Goal: Task Accomplishment & Management: Complete application form

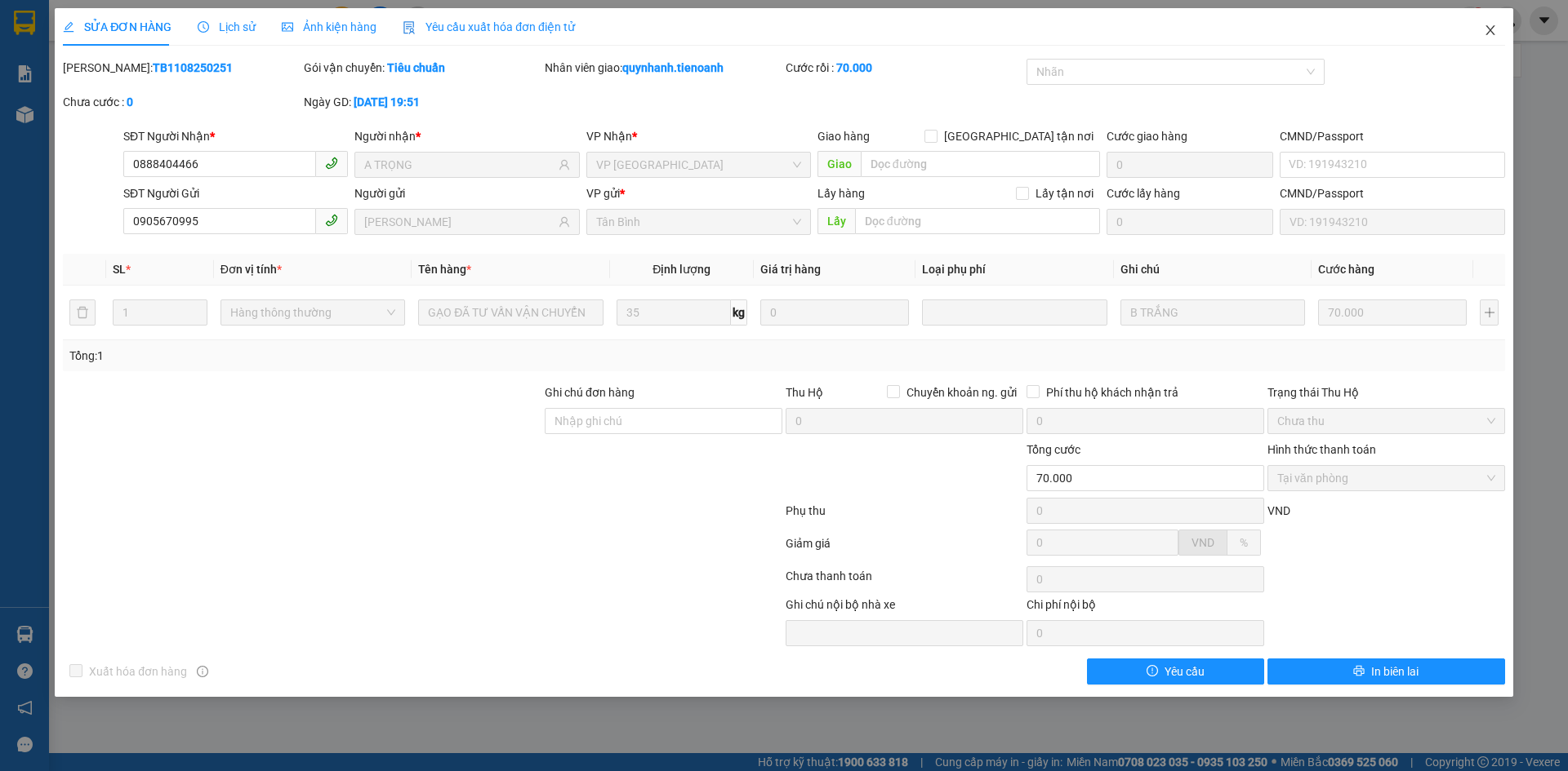
click at [1503, 25] on span "Close" at bounding box center [1489, 30] width 45 height 45
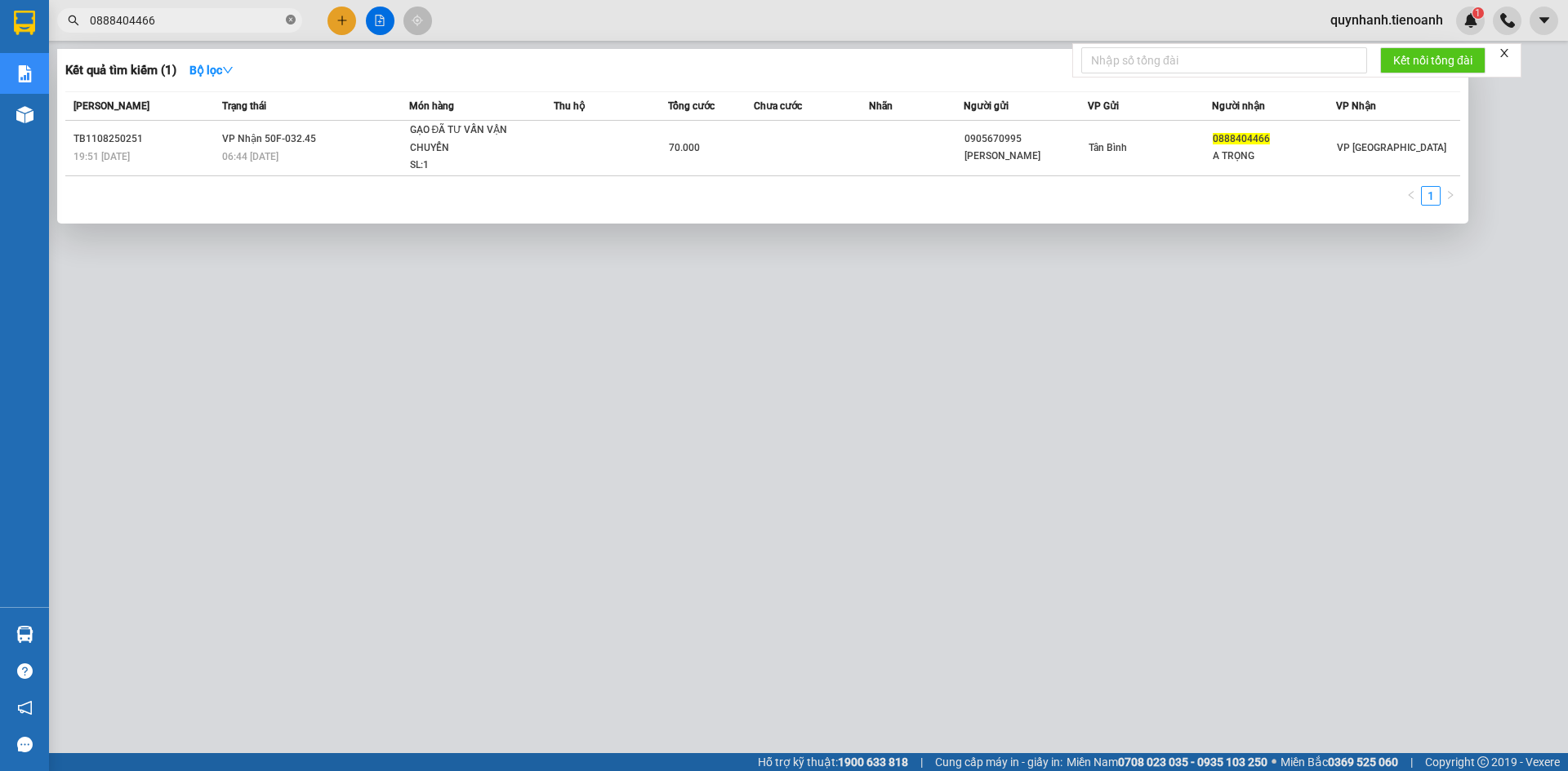
click at [290, 23] on icon "close-circle" at bounding box center [291, 19] width 10 height 10
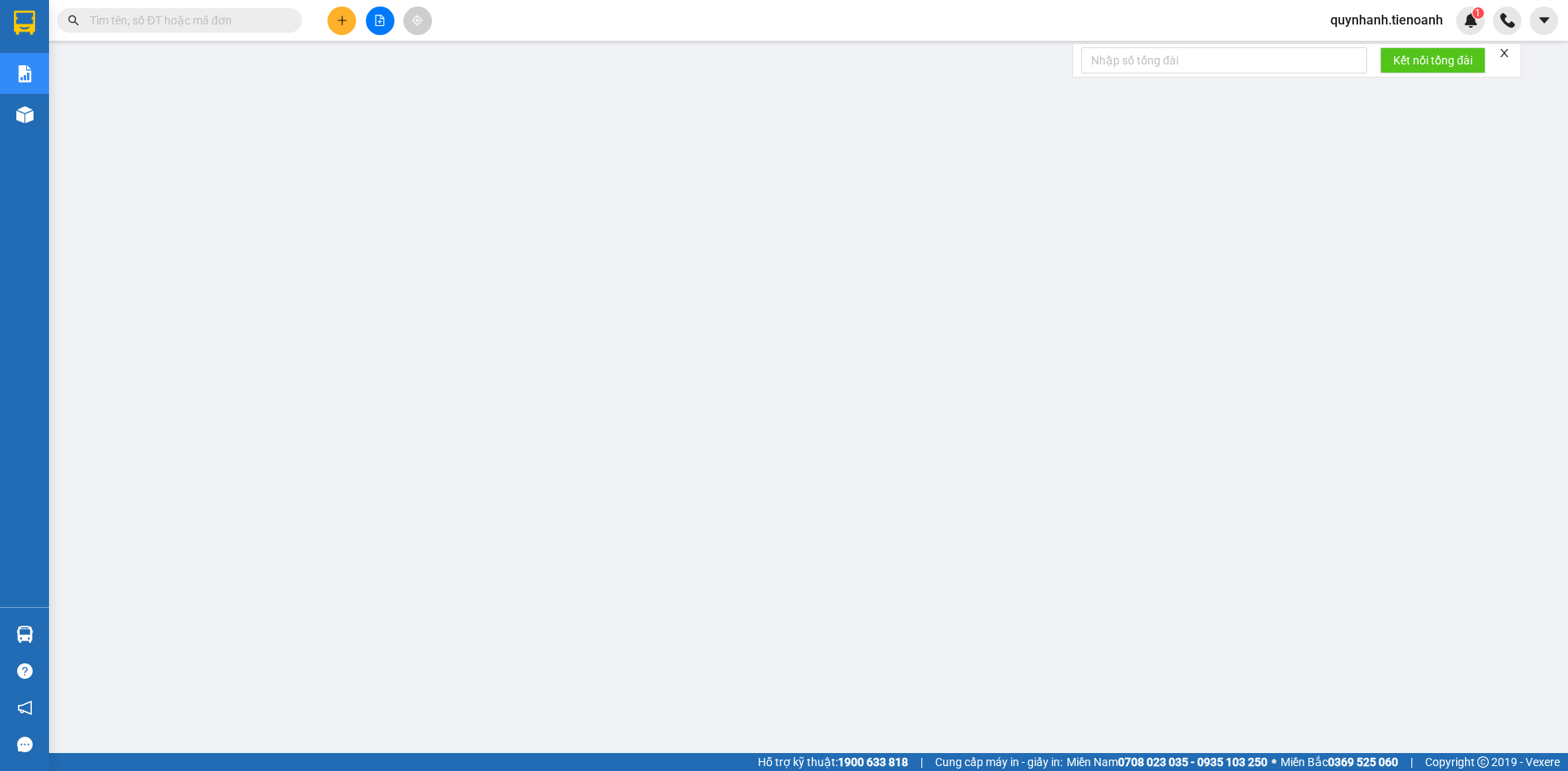
paste input "0908177399"
type input "0908177399"
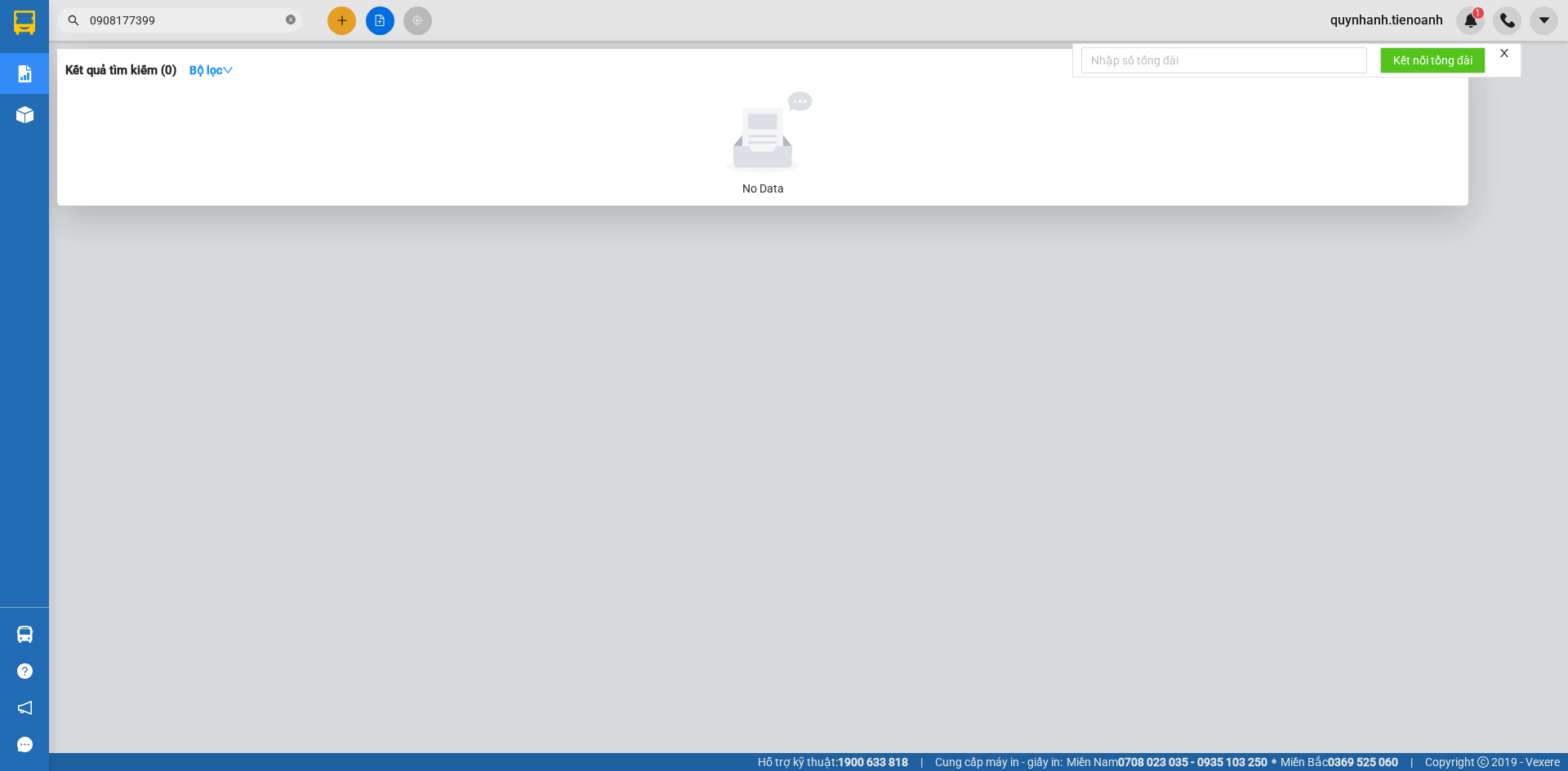
click at [293, 21] on icon "close-circle" at bounding box center [291, 19] width 10 height 10
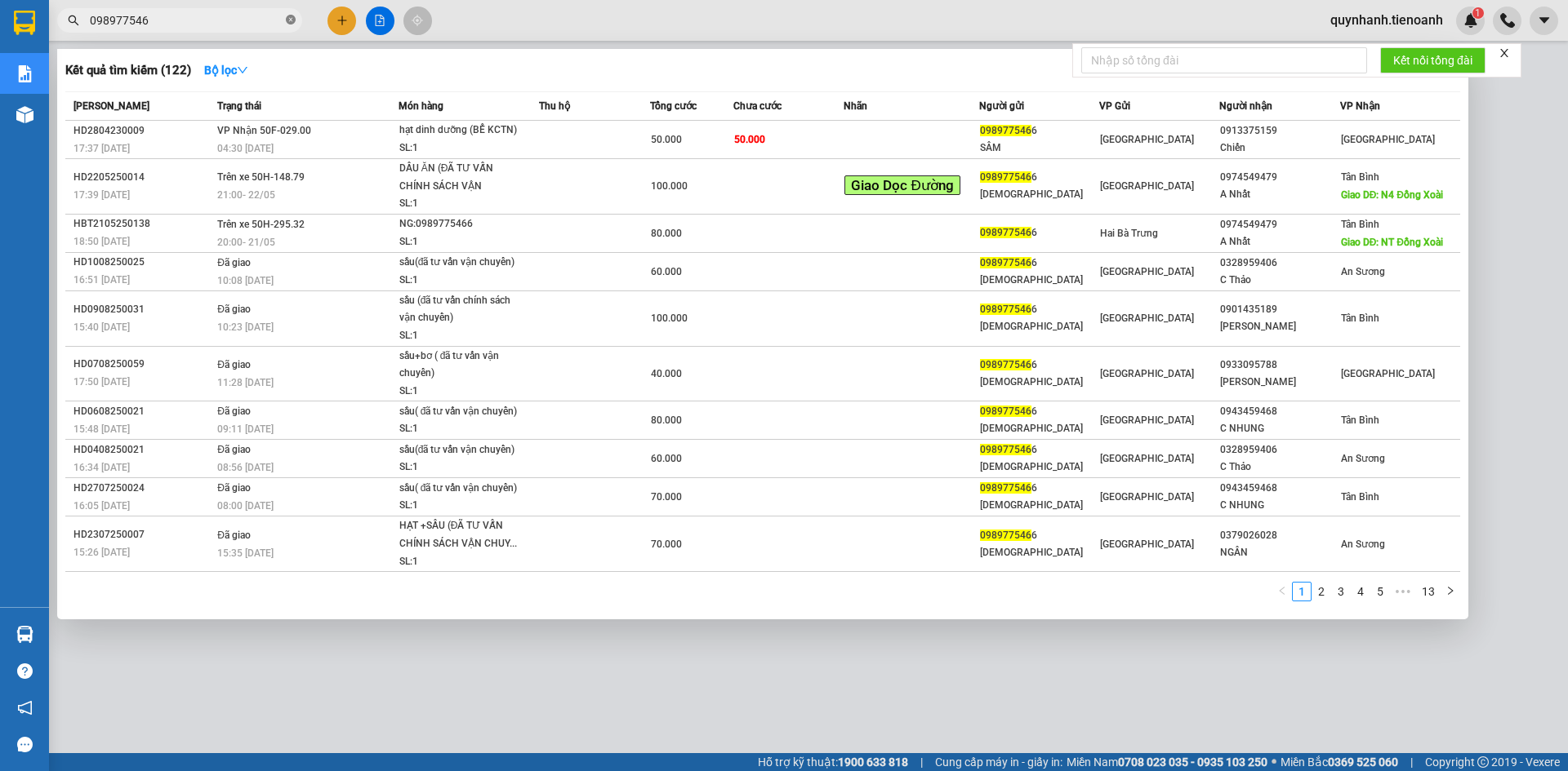
type input "0989775466"
click at [293, 23] on icon "close-circle" at bounding box center [291, 19] width 10 height 10
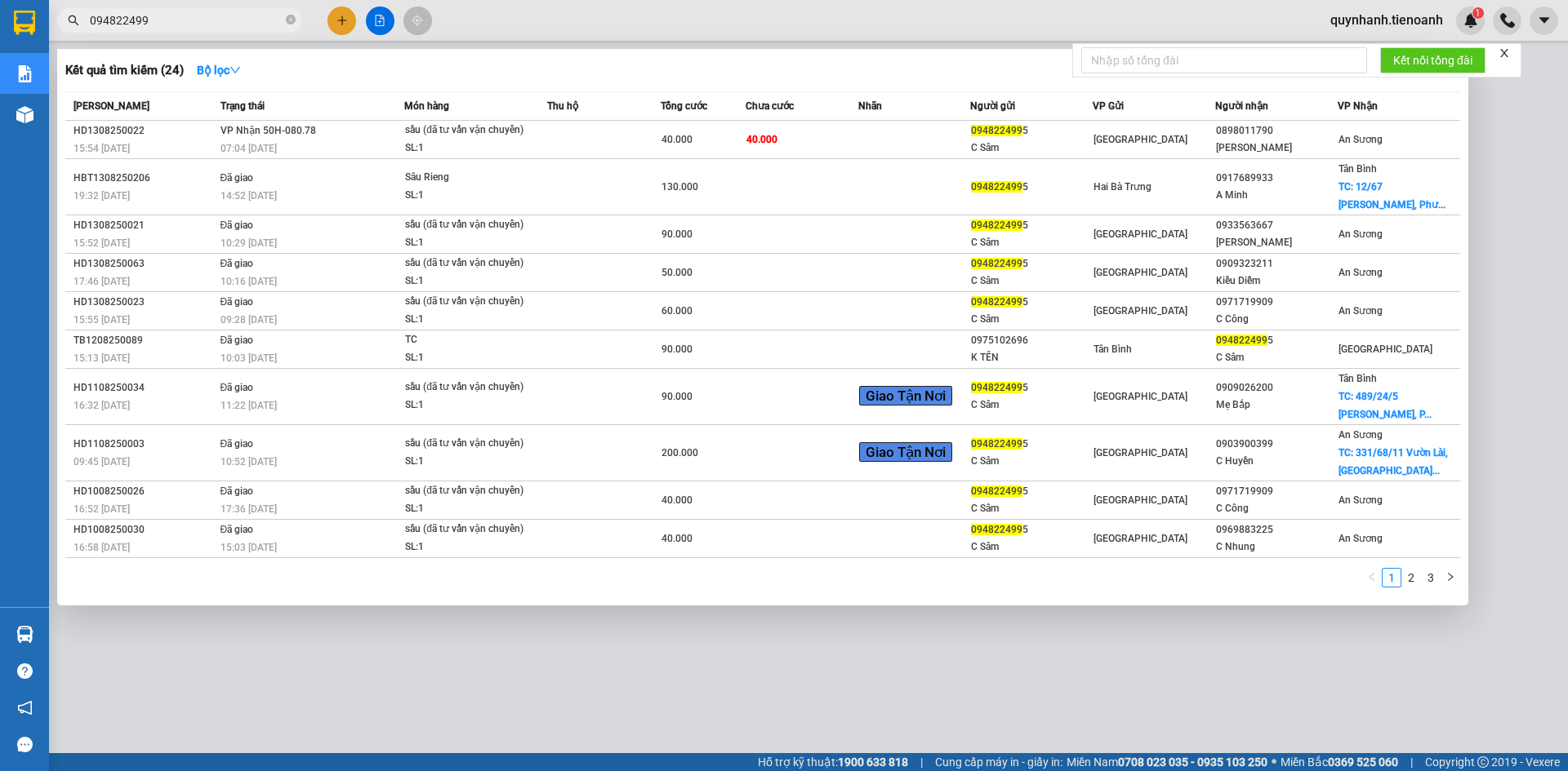
type input "0948224995"
drag, startPoint x: 287, startPoint y: 23, endPoint x: 276, endPoint y: 15, distance: 13.6
click at [287, 23] on icon "close-circle" at bounding box center [291, 19] width 10 height 10
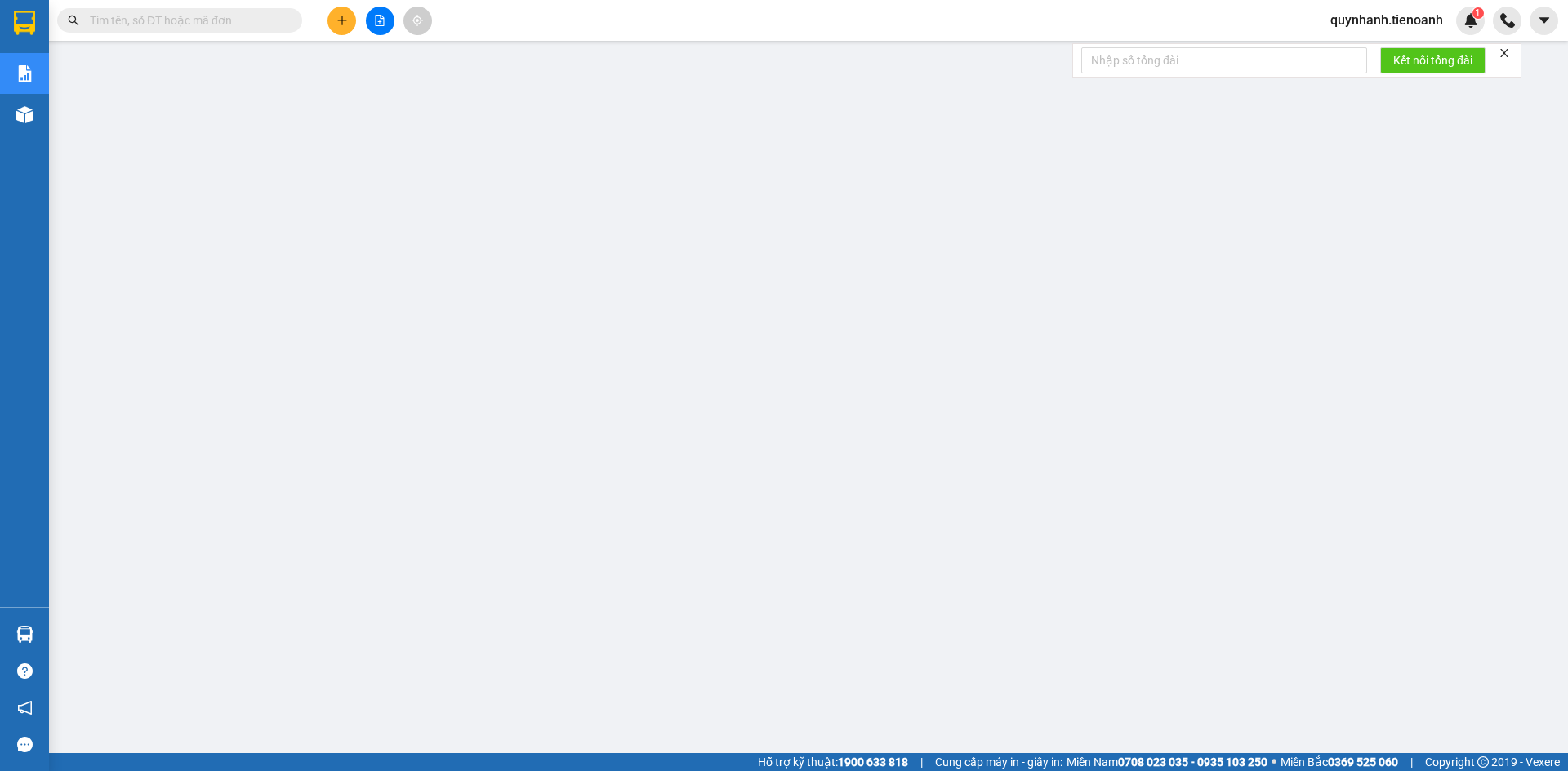
click at [232, 23] on input "text" at bounding box center [186, 20] width 193 height 18
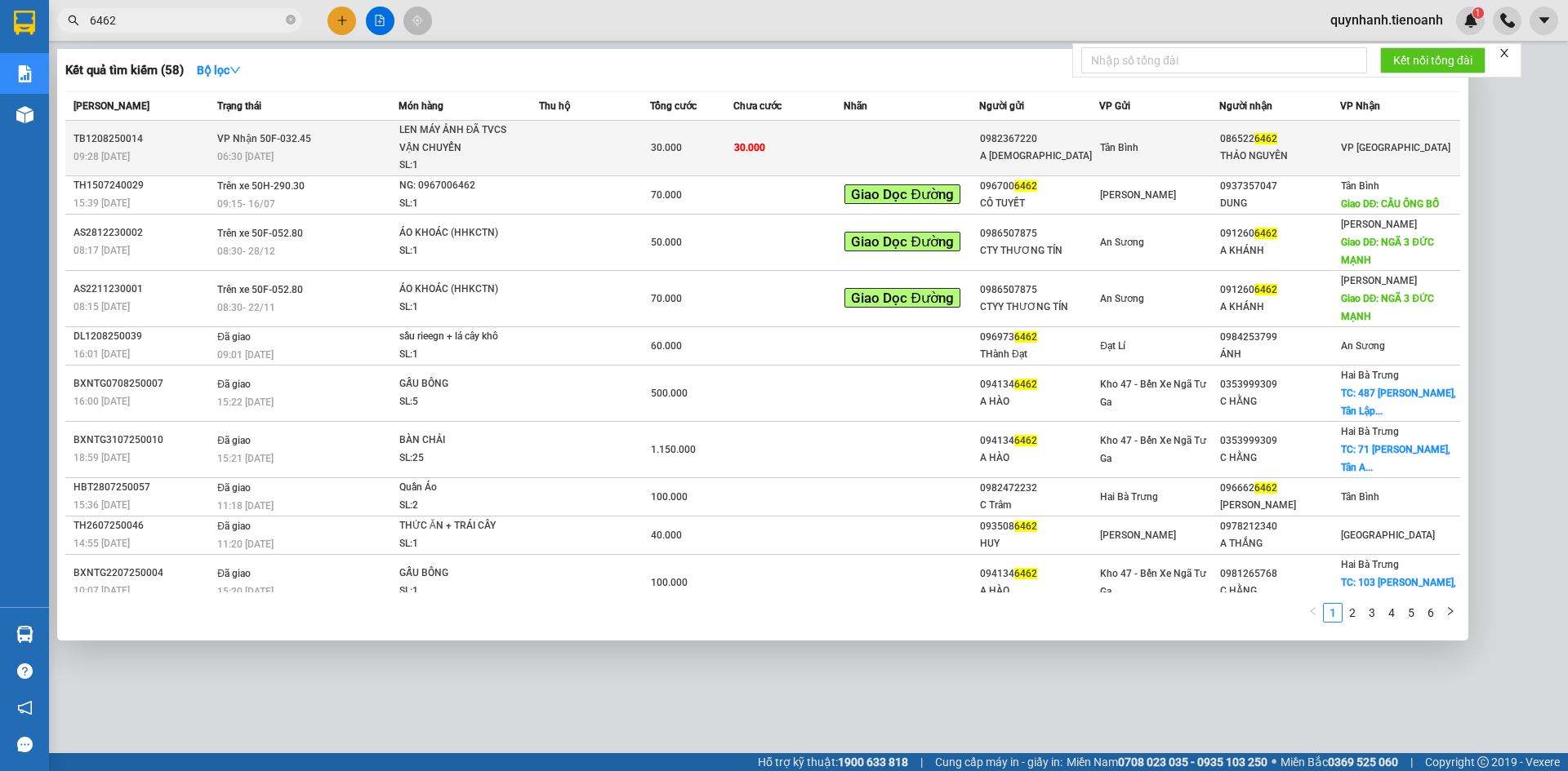
type input "6462"
click at [1013, 133] on div "0982367220" at bounding box center [1038, 140] width 118 height 17
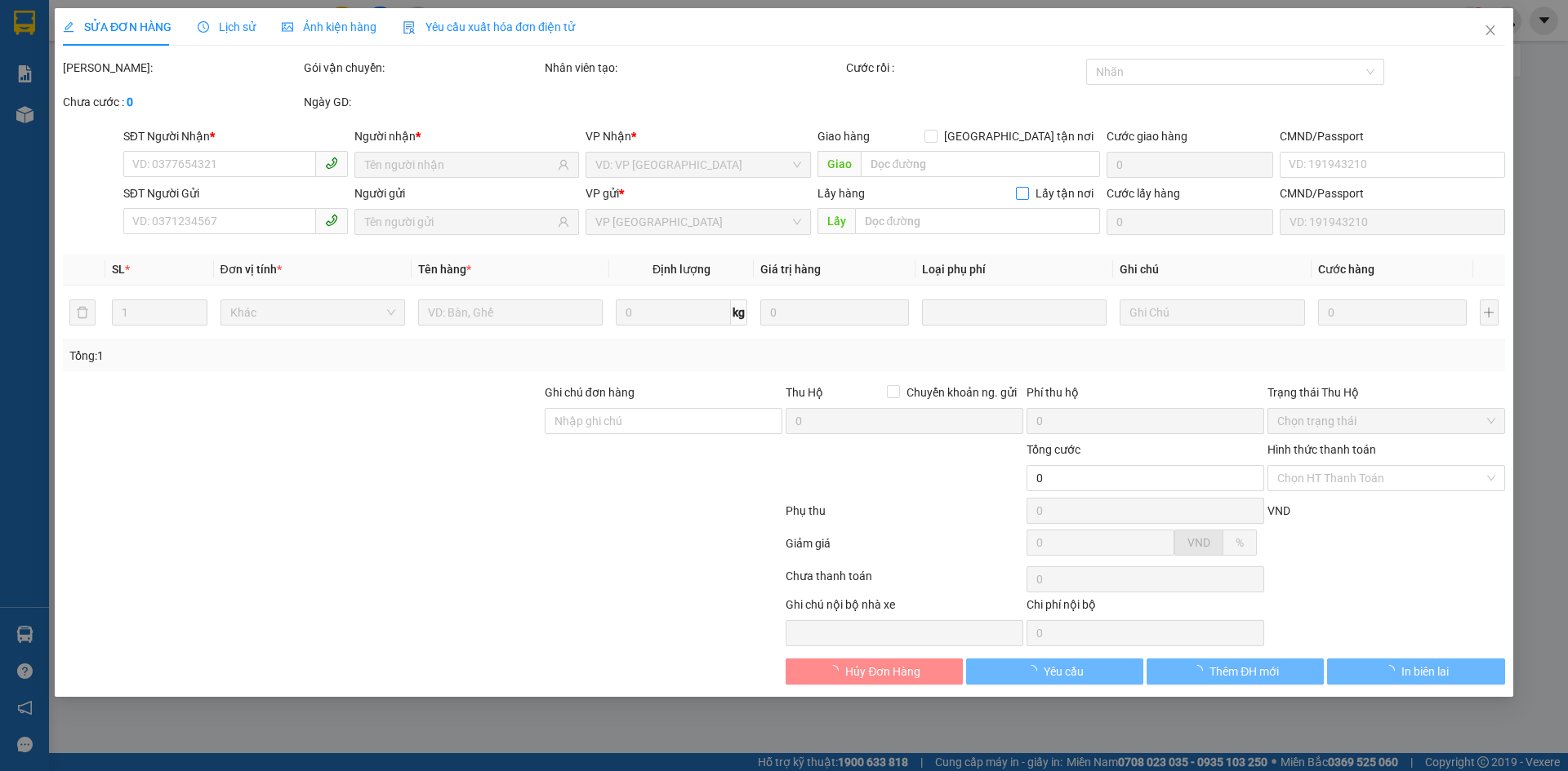
type input "0865226462"
type input "THẢO NGUYÊN"
type input "0982367220"
type input "A Phúc"
type input "30.000"
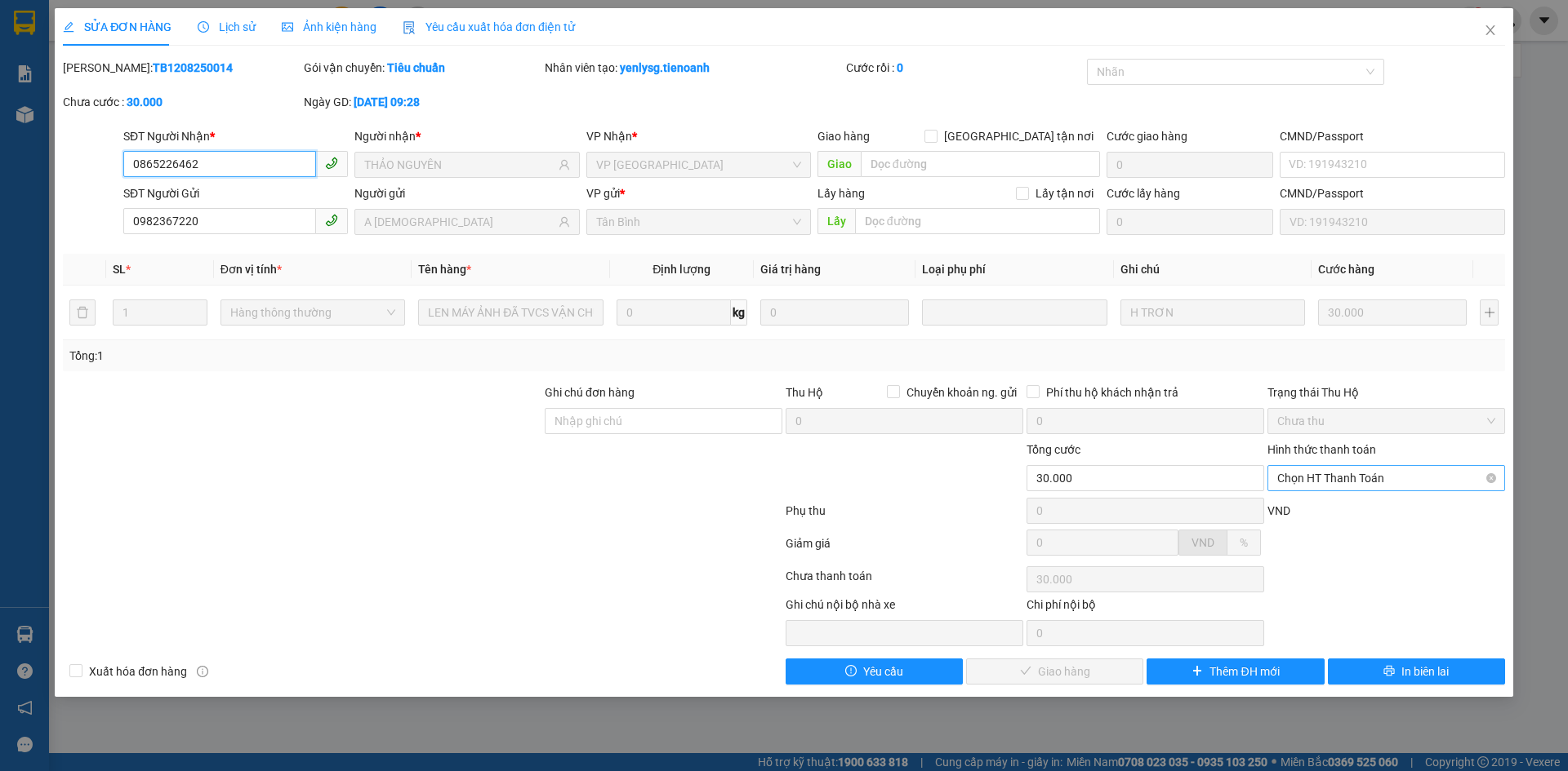
drag, startPoint x: 1410, startPoint y: 477, endPoint x: 1385, endPoint y: 487, distance: 26.9
click at [1409, 476] on span "Chọn HT Thanh Toán" at bounding box center [1386, 477] width 218 height 24
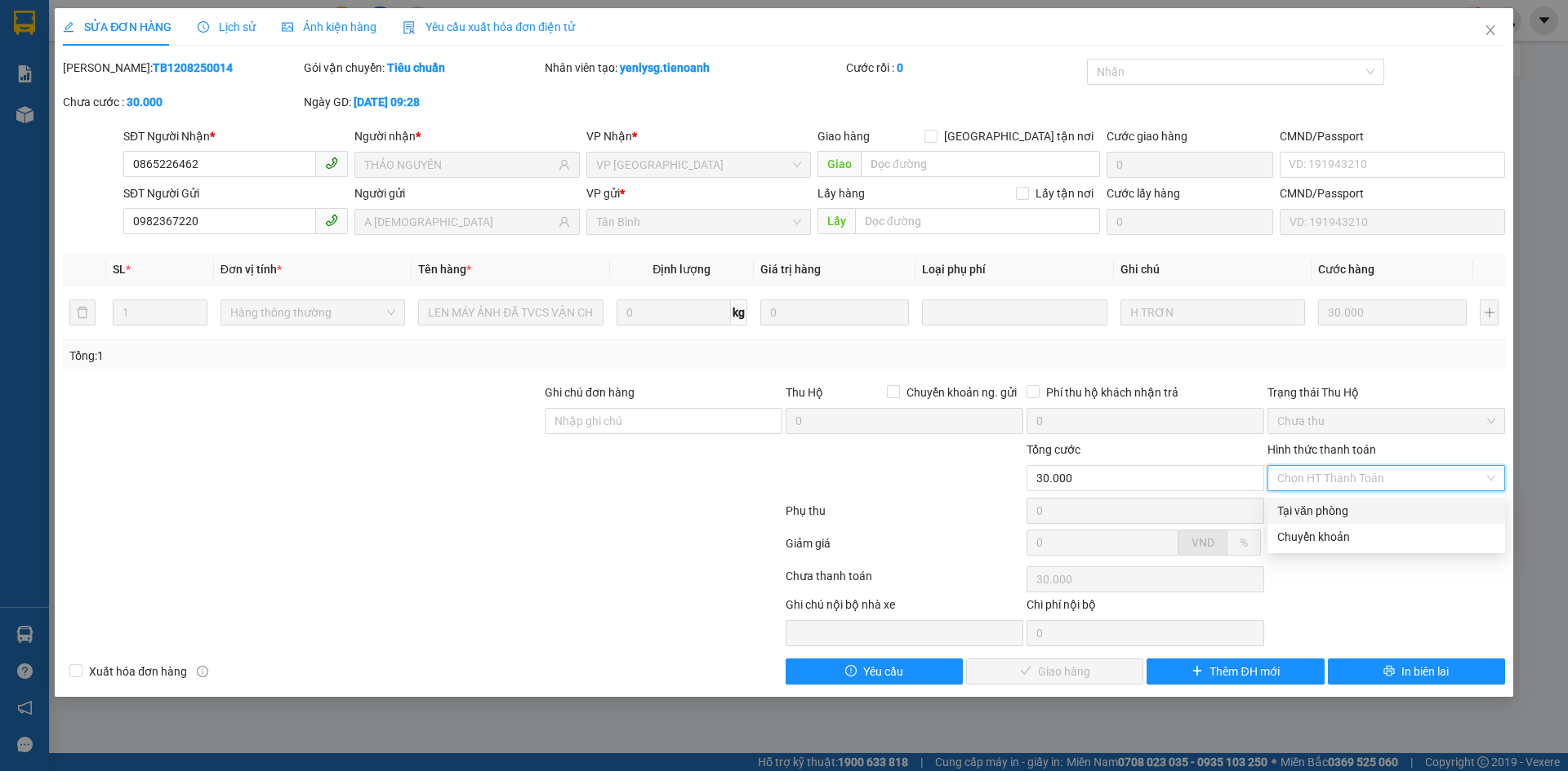
click at [1330, 500] on div "Tại văn phòng" at bounding box center [1386, 510] width 238 height 26
type input "0"
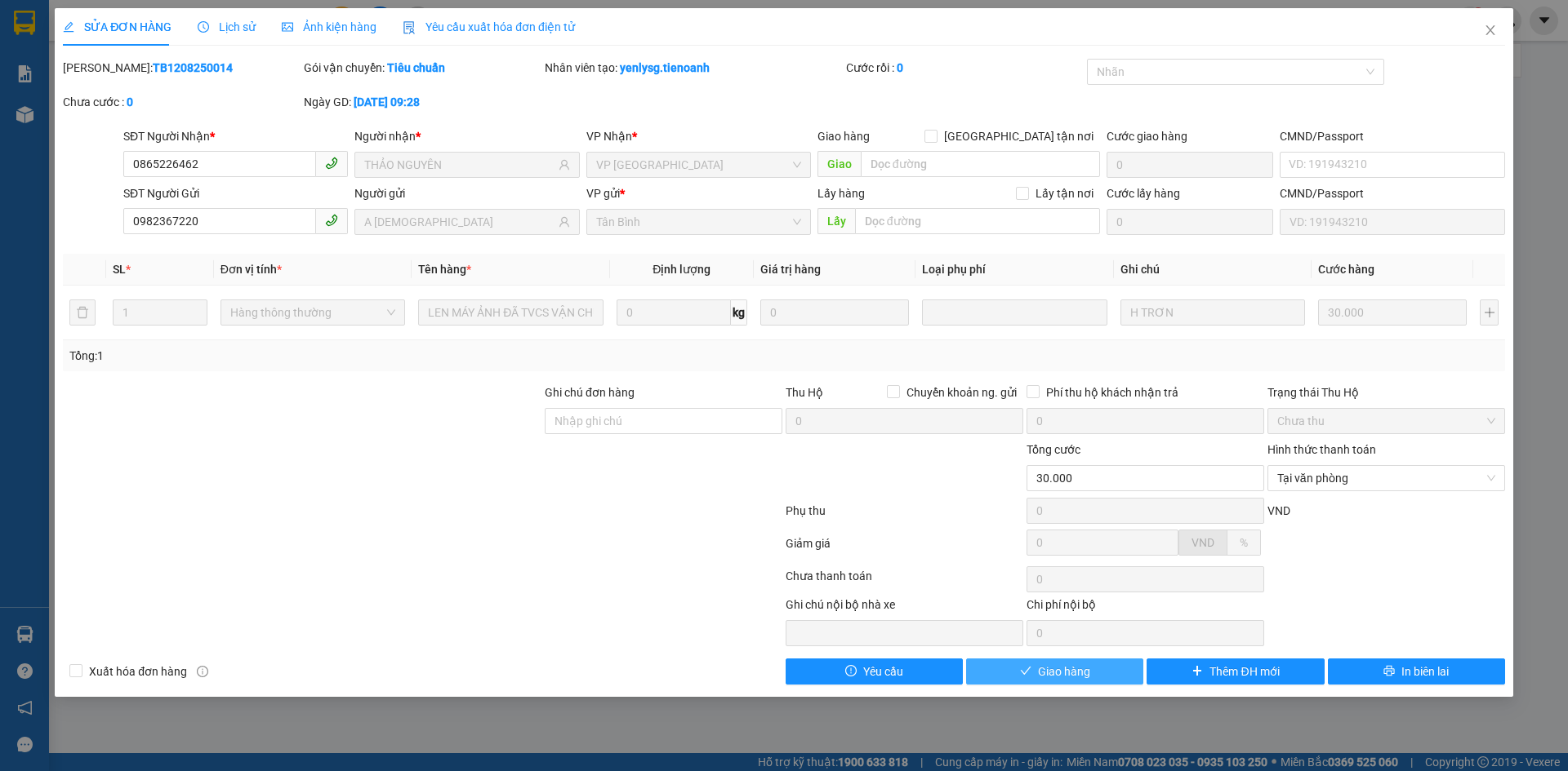
drag, startPoint x: 1051, startPoint y: 673, endPoint x: 1059, endPoint y: 670, distance: 8.5
click at [1054, 671] on span "Giao hàng" at bounding box center [1064, 671] width 52 height 18
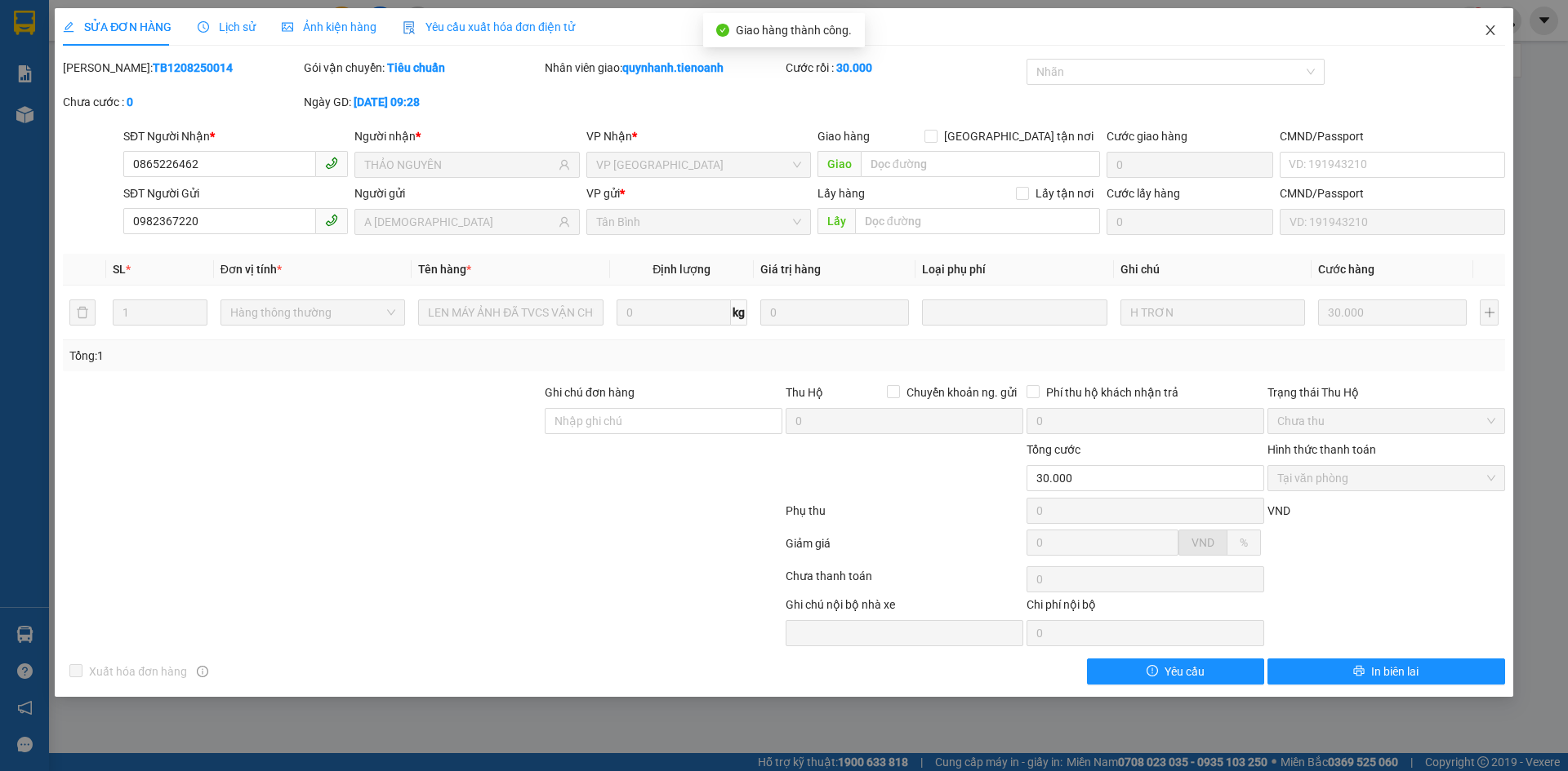
click at [1486, 35] on icon "close" at bounding box center [1490, 31] width 13 height 13
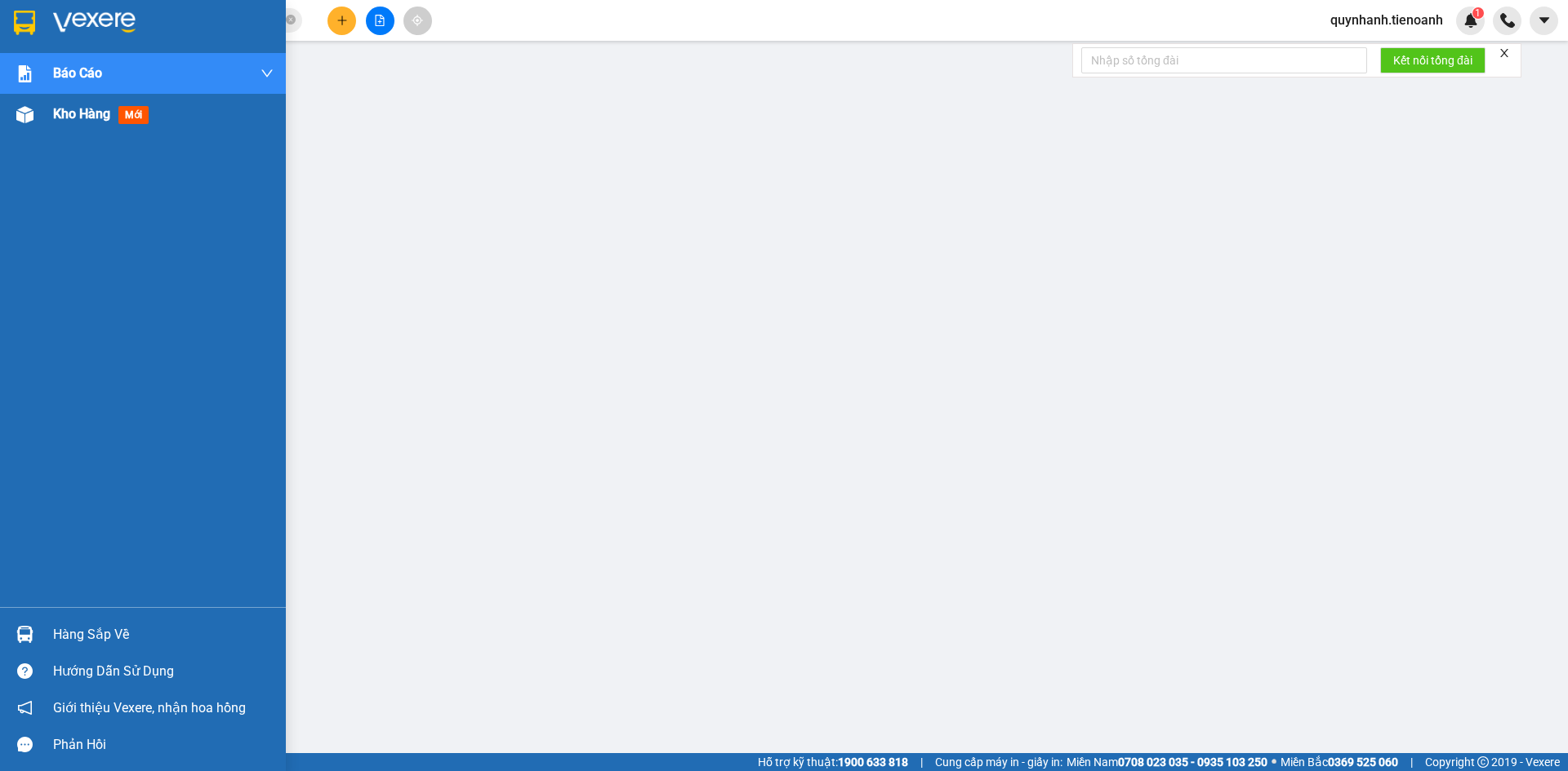
drag, startPoint x: 73, startPoint y: 118, endPoint x: 85, endPoint y: 113, distance: 13.0
click at [74, 116] on span "Kho hàng" at bounding box center [81, 114] width 57 height 15
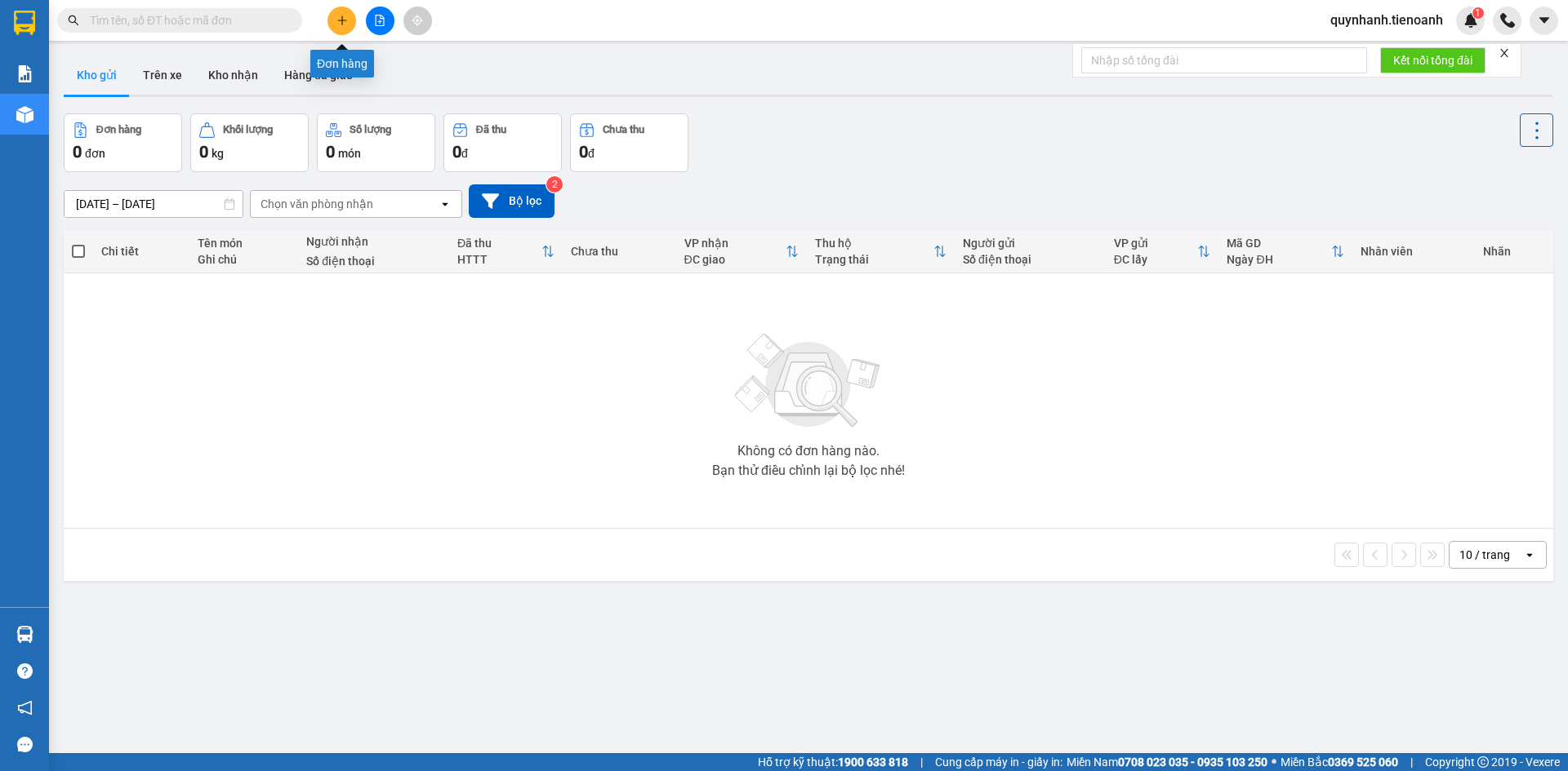
click at [336, 23] on icon "plus" at bounding box center [342, 20] width 12 height 12
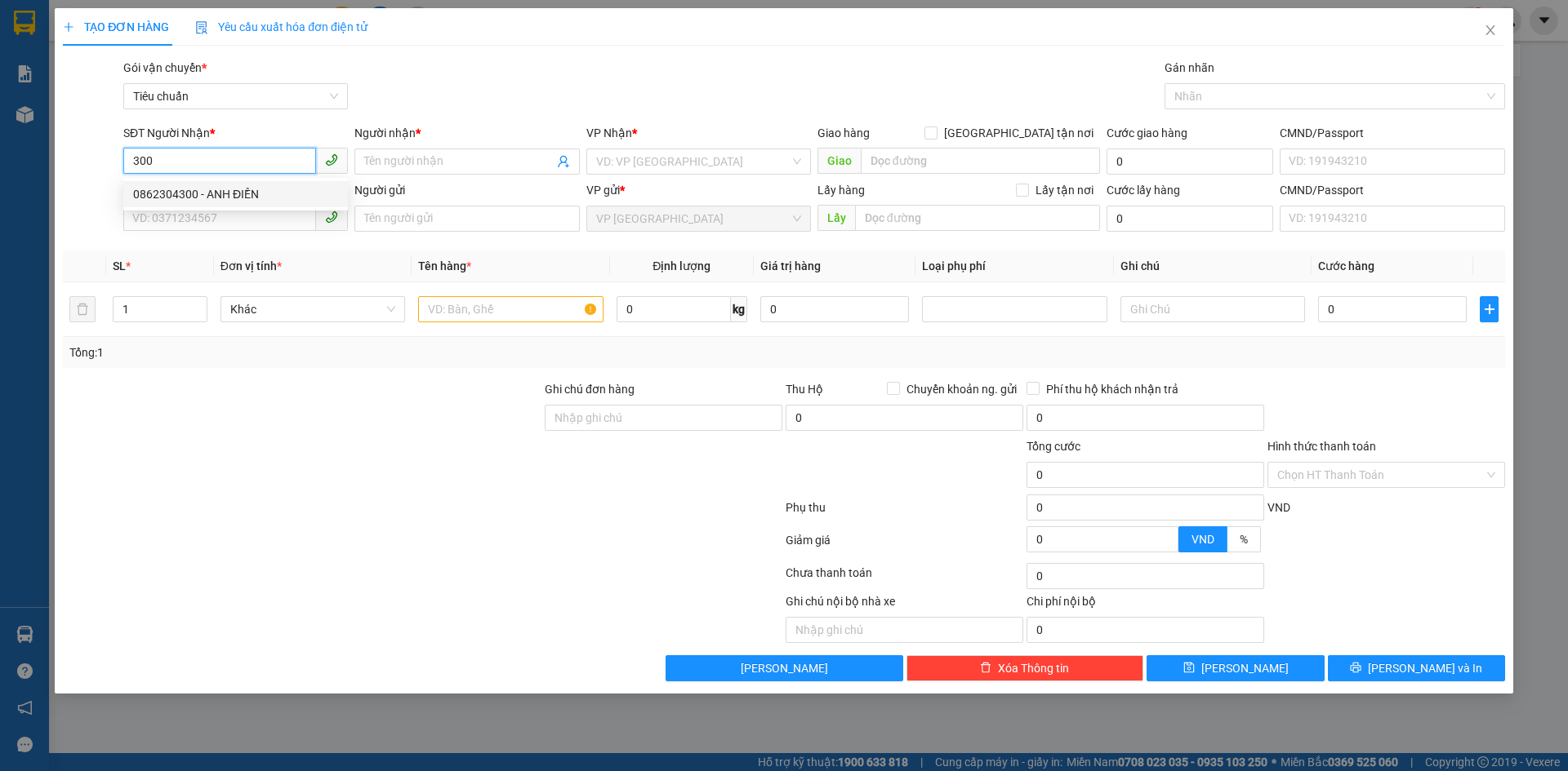
click at [239, 194] on div "0862304300 - ANH ĐIỀN" at bounding box center [235, 193] width 205 height 18
type input "0862304300"
type input "[PERSON_NAME]"
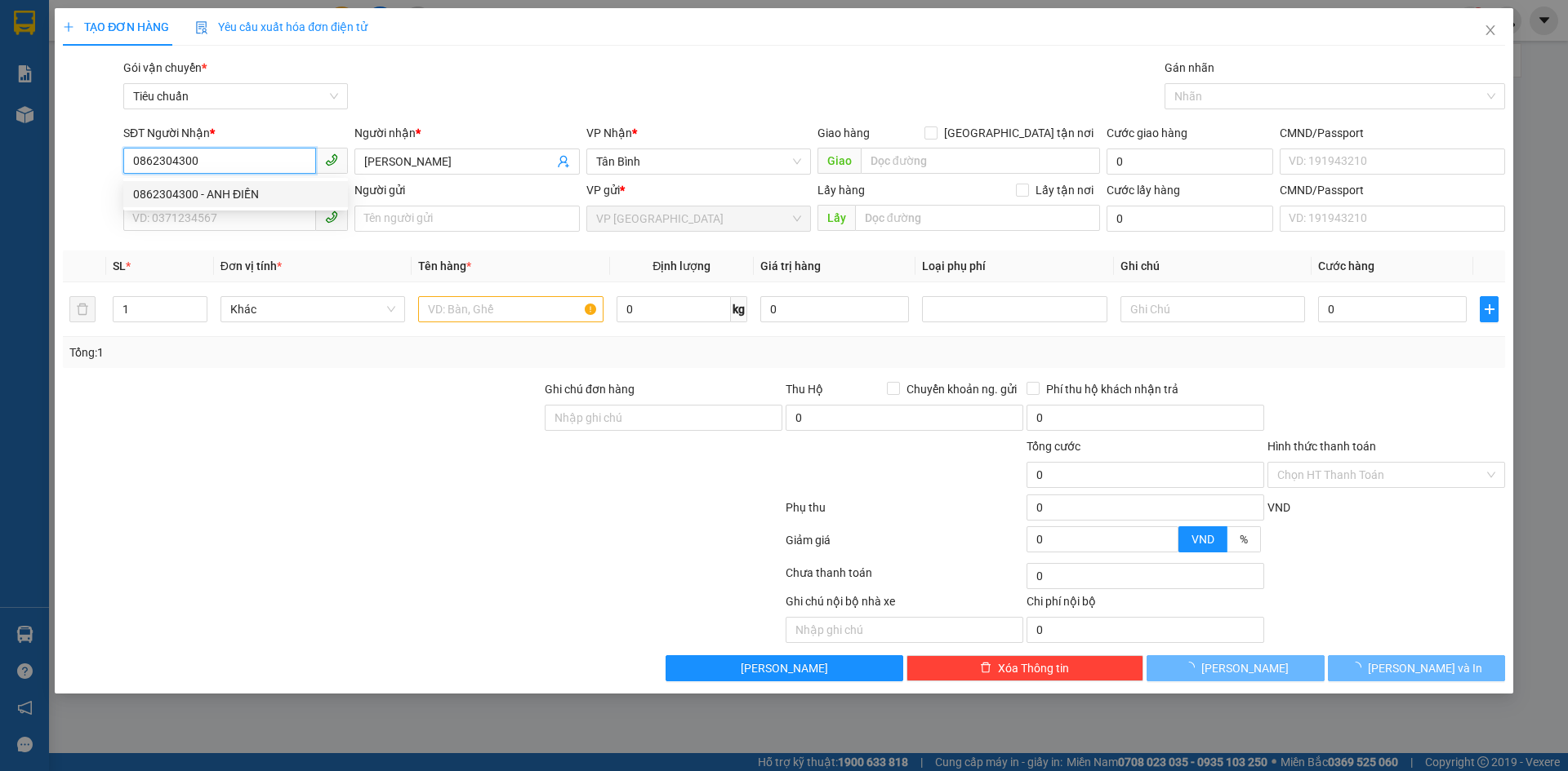
type input "40.000"
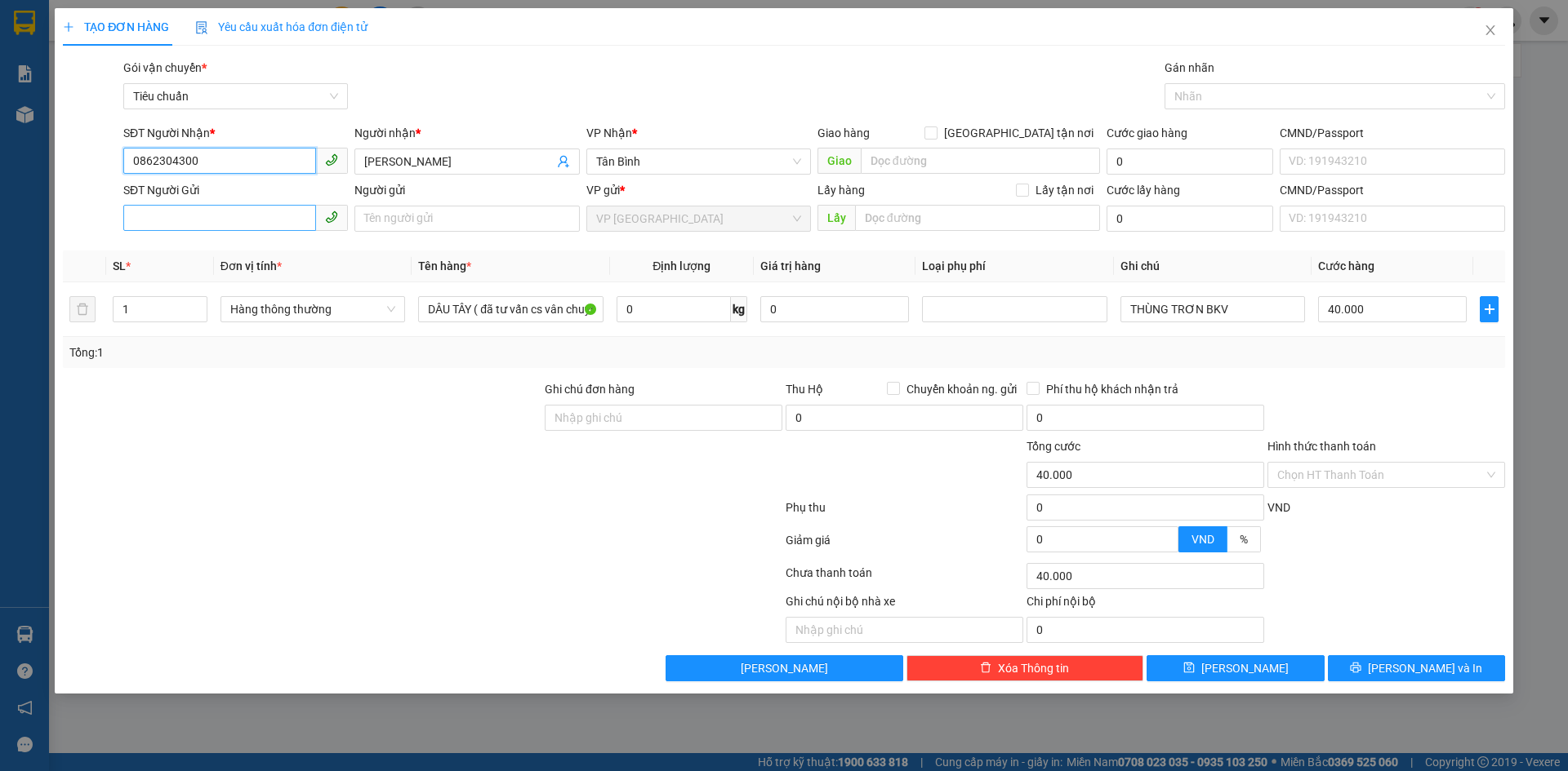
type input "0862304300"
click at [232, 212] on input "SĐT Người Gửi" at bounding box center [220, 218] width 193 height 26
click at [218, 248] on div "0867890303 - A QUANG" at bounding box center [235, 251] width 205 height 18
type input "0867890303"
type input "A QUANG"
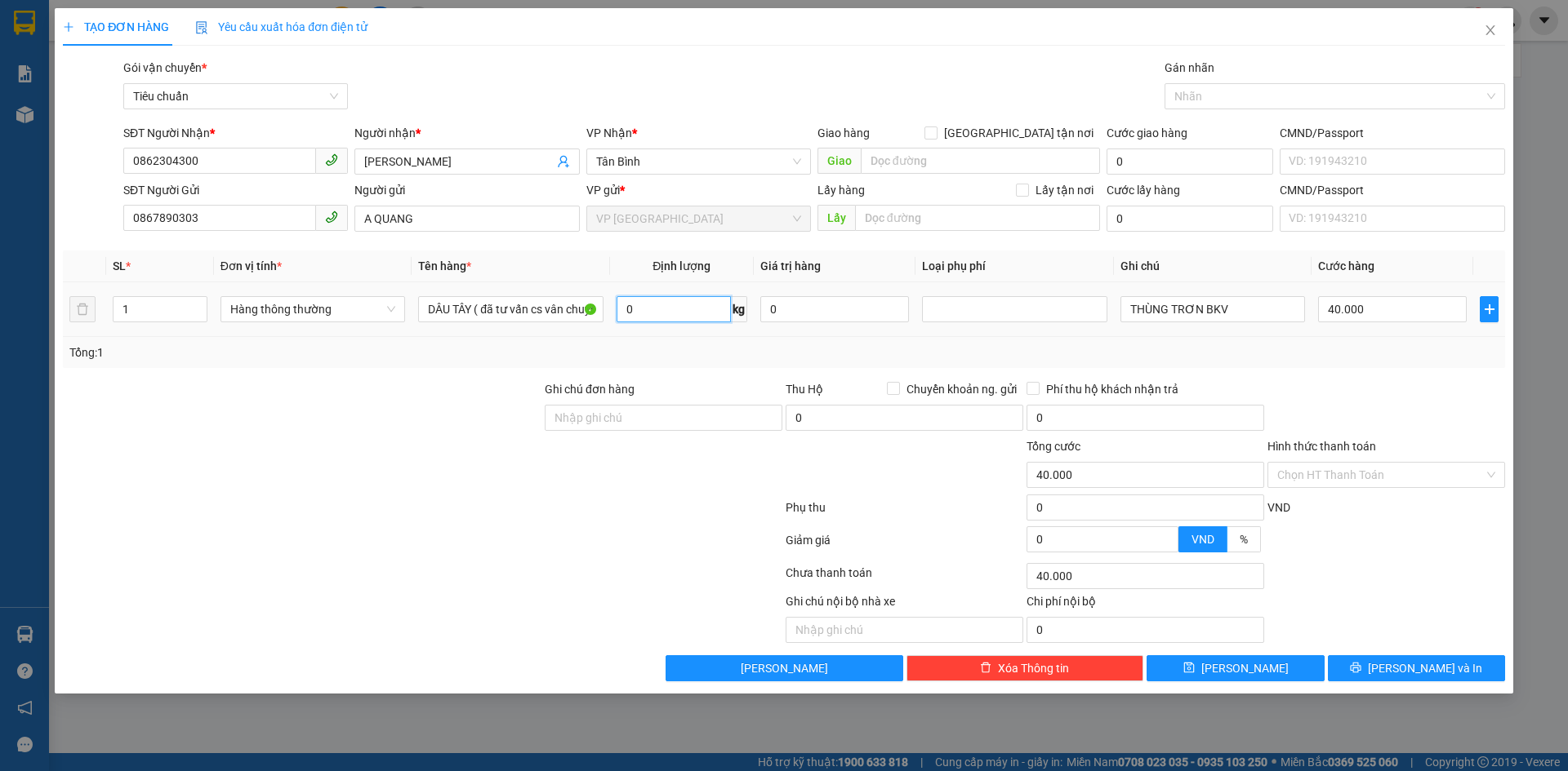
click at [657, 309] on input "0" at bounding box center [673, 309] width 115 height 26
type input "10"
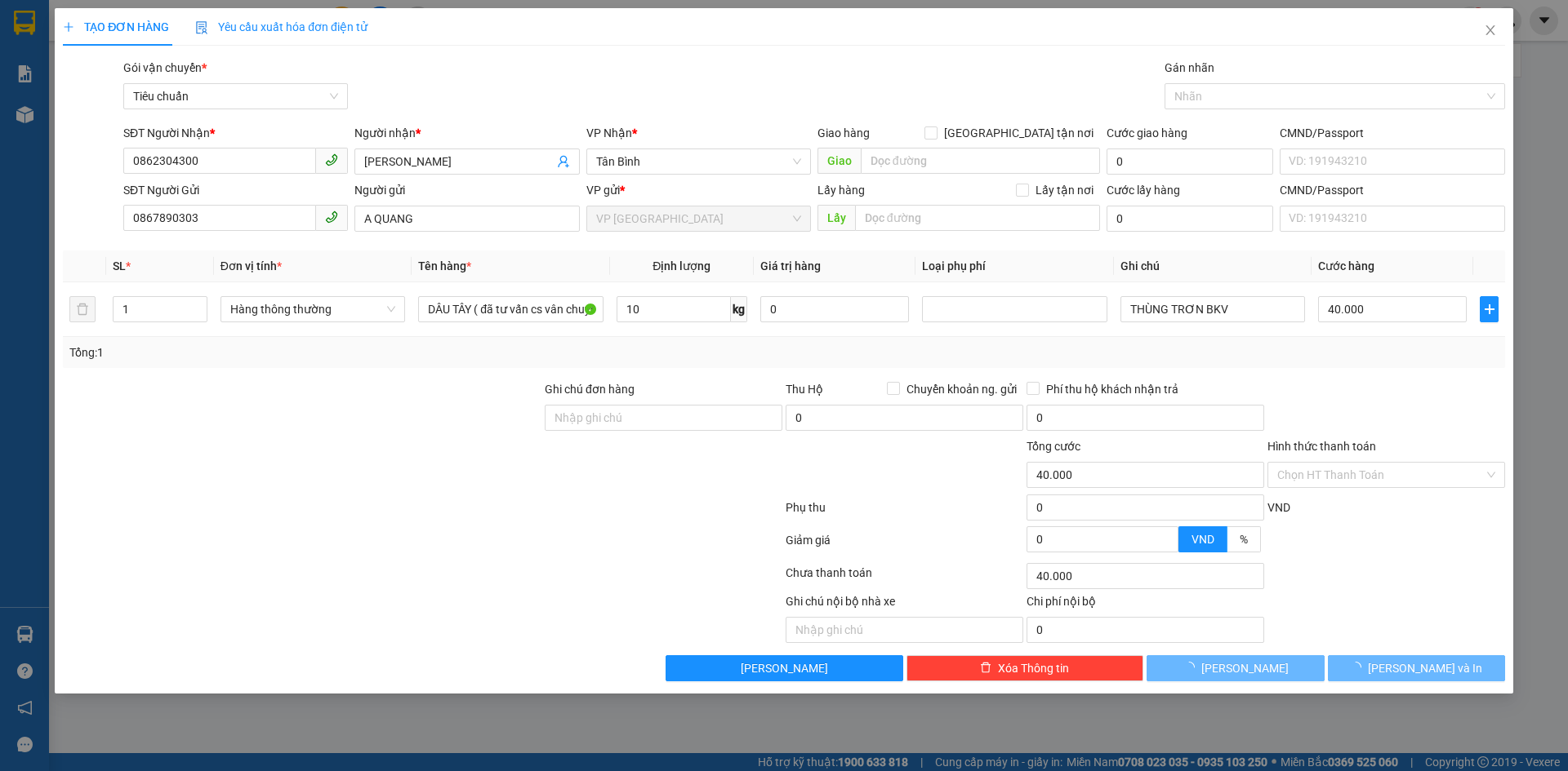
click at [660, 344] on div "Tổng: 1" at bounding box center [784, 352] width 1429 height 18
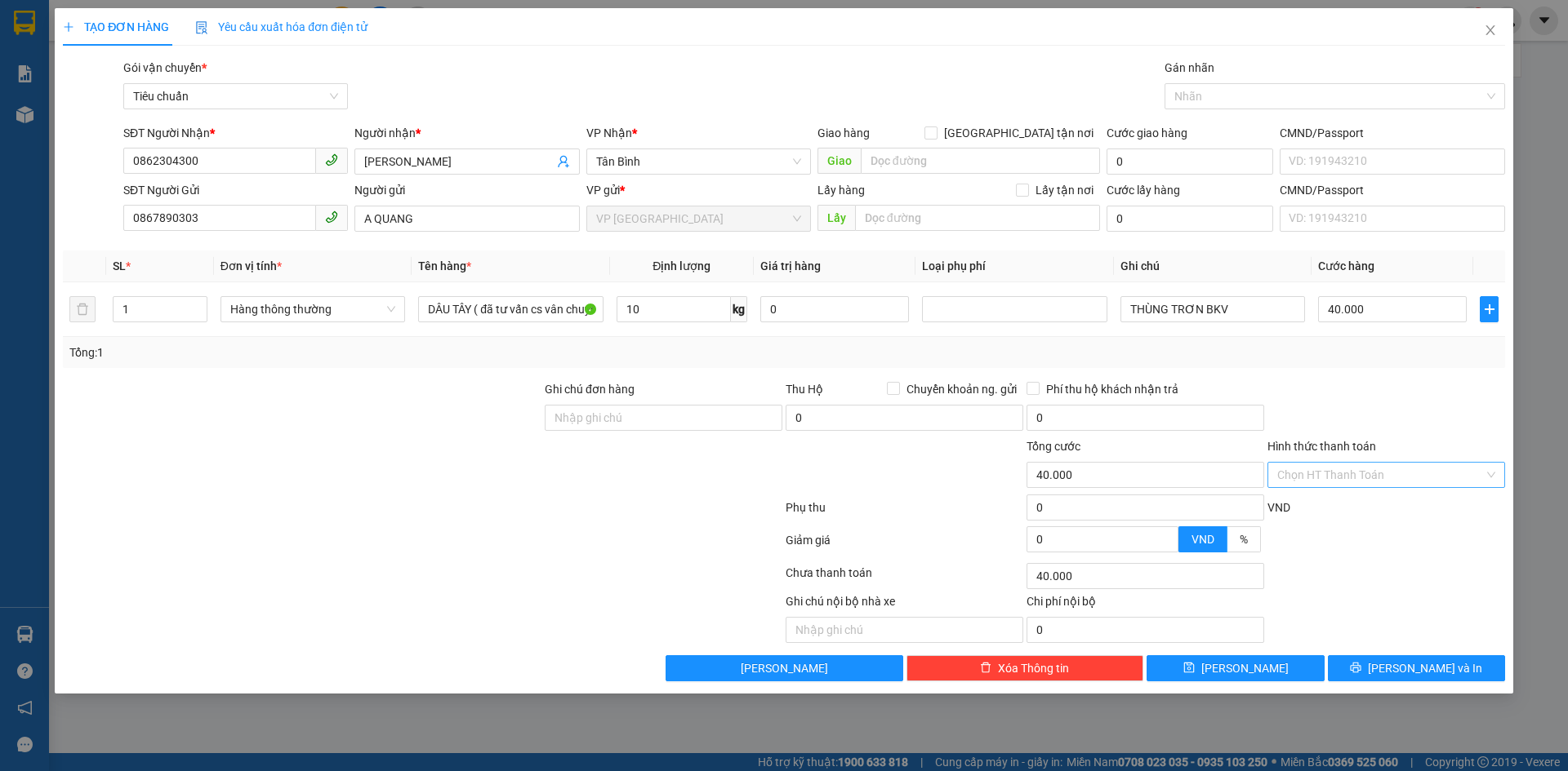
click at [1354, 478] on input "Hình thức thanh toán" at bounding box center [1380, 475] width 206 height 24
click at [1324, 506] on div "Tại văn phòng" at bounding box center [1386, 507] width 218 height 18
type input "0"
click at [1361, 667] on icon "printer" at bounding box center [1355, 667] width 11 height 11
